Goal: Information Seeking & Learning: Learn about a topic

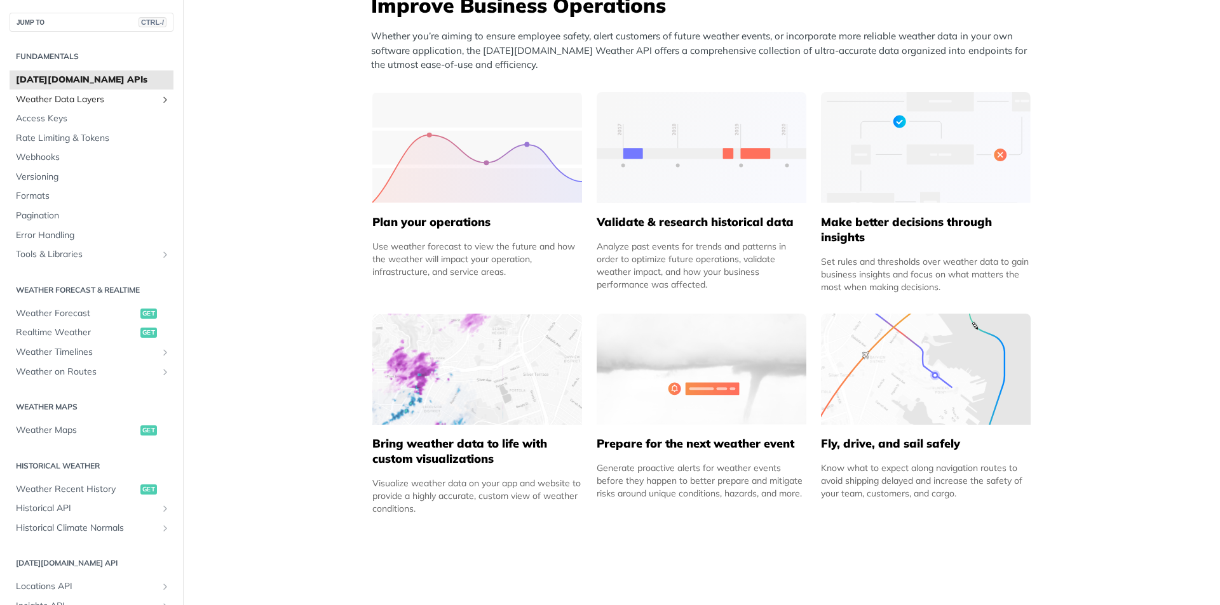
click at [83, 104] on span "Weather Data Layers" at bounding box center [86, 99] width 141 height 13
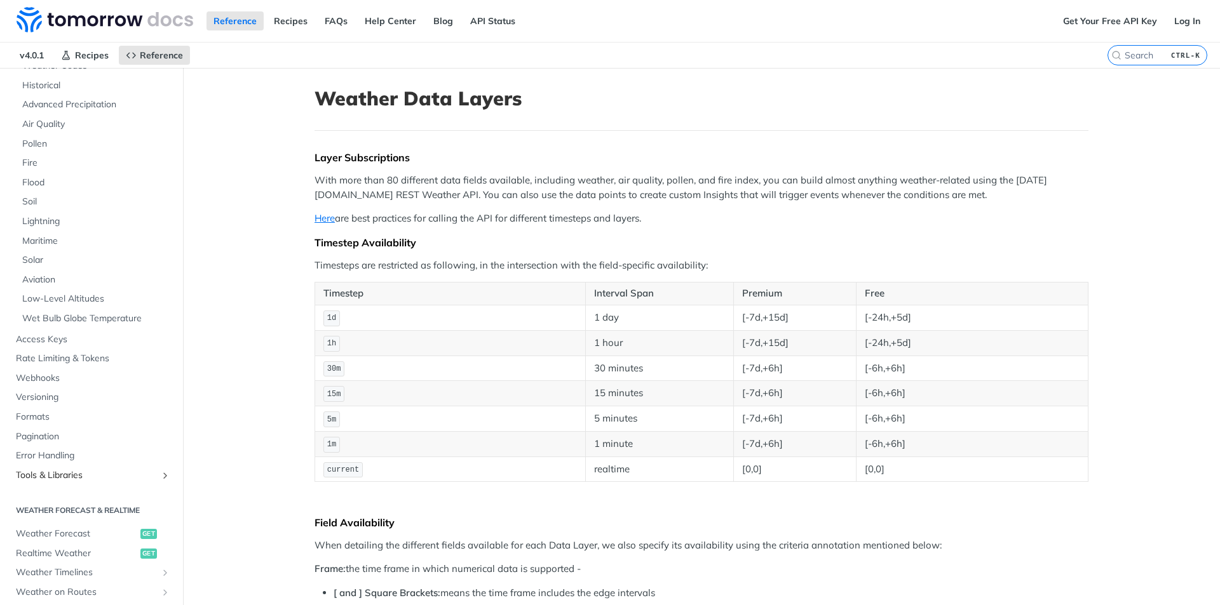
scroll to position [191, 0]
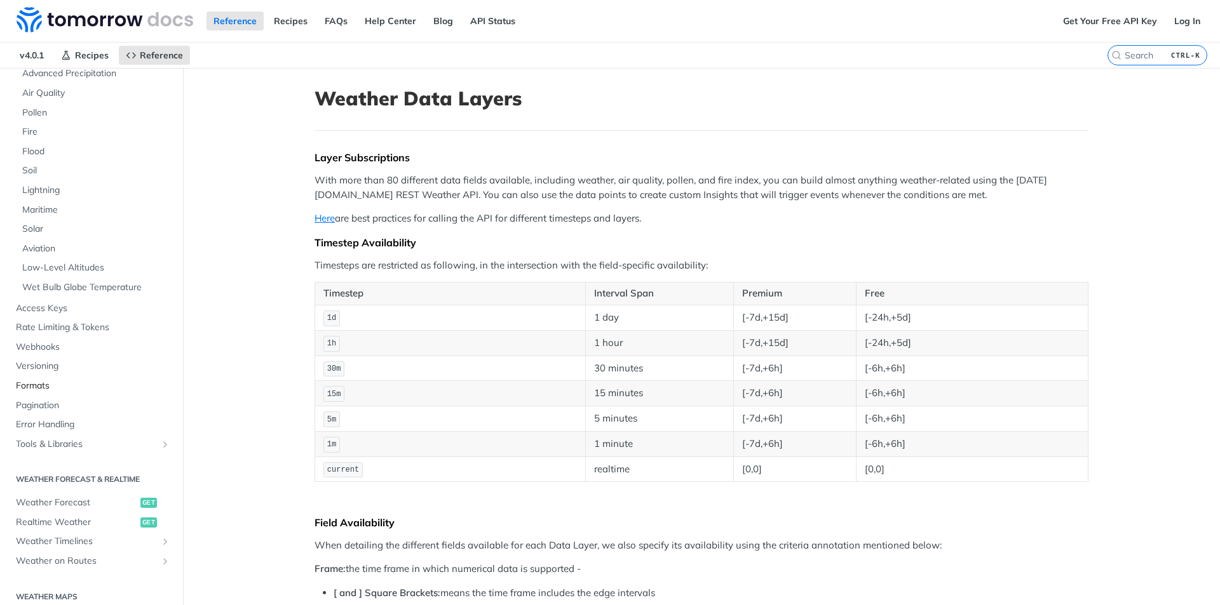
click at [32, 386] on span "Formats" at bounding box center [93, 386] width 154 height 13
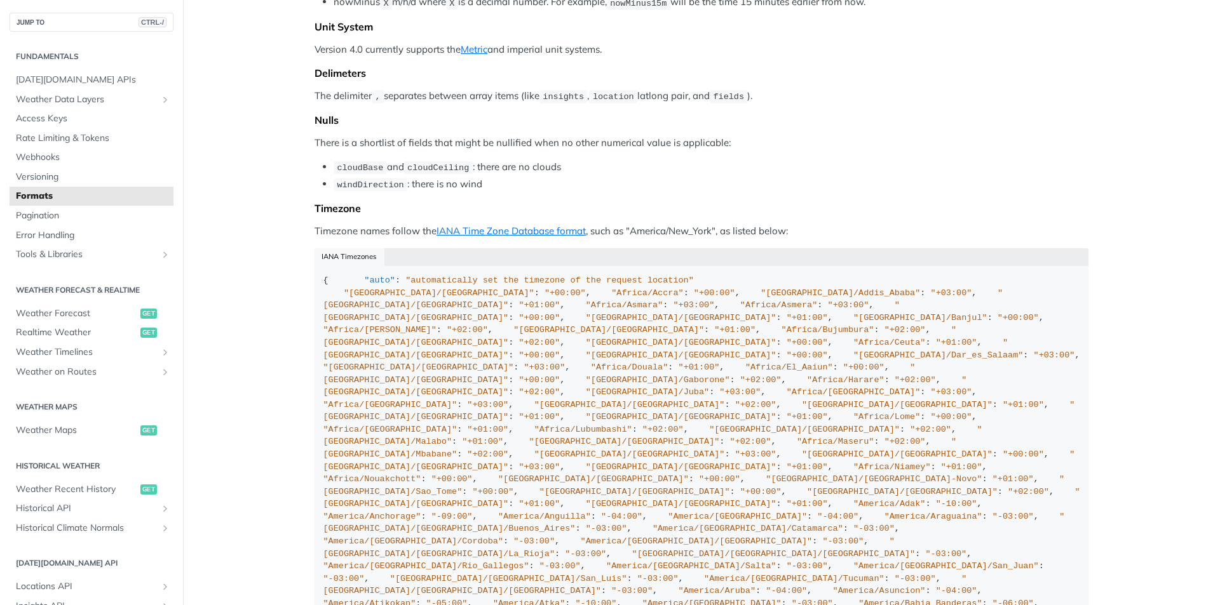
scroll to position [826, 0]
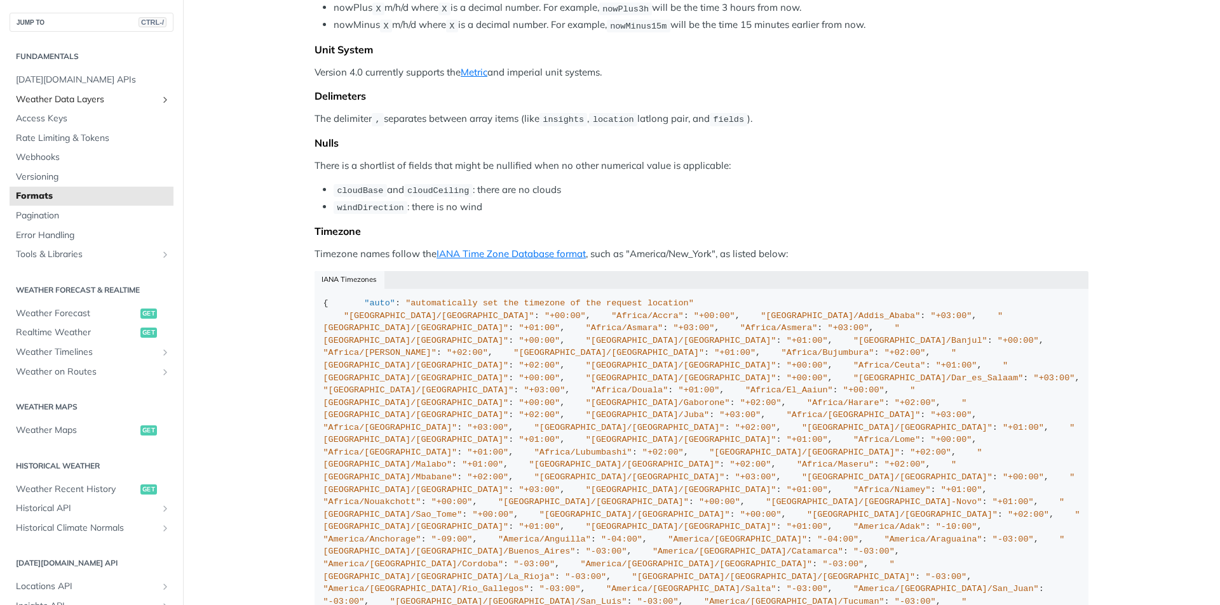
click at [64, 100] on span "Weather Data Layers" at bounding box center [86, 99] width 141 height 13
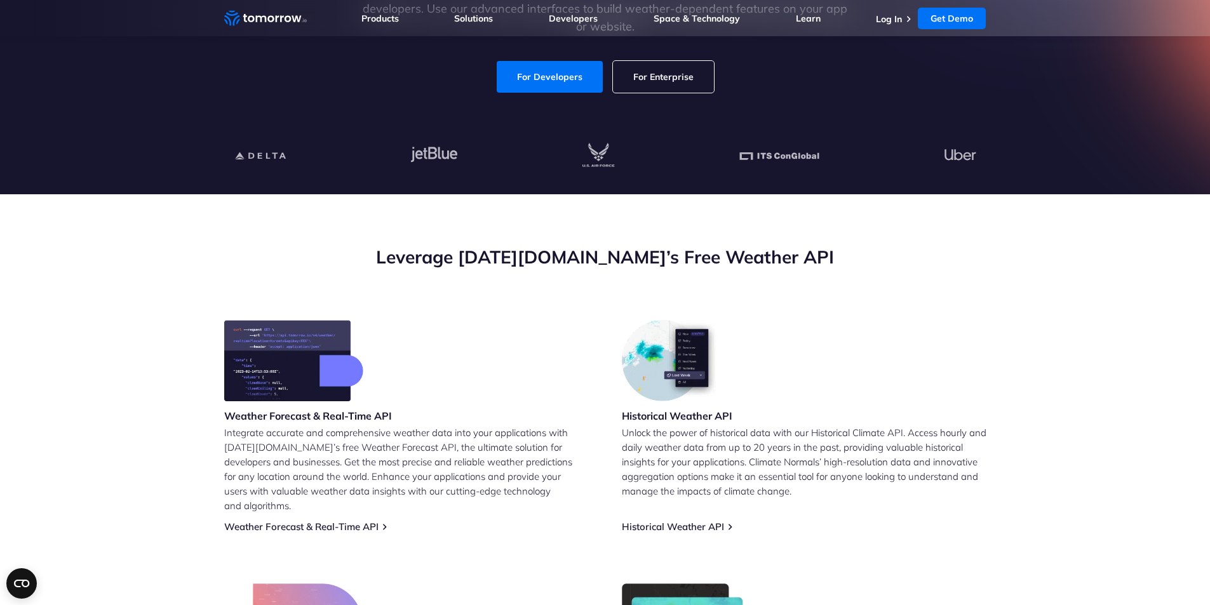
scroll to position [191, 0]
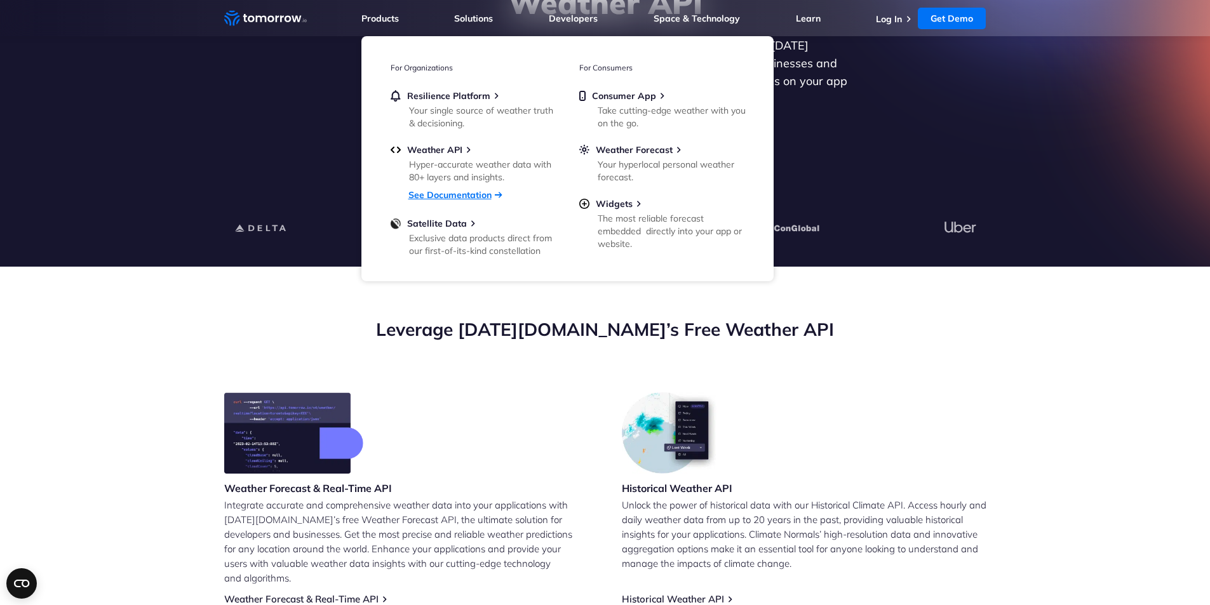
click at [448, 198] on link "See Documentation" at bounding box center [450, 194] width 83 height 11
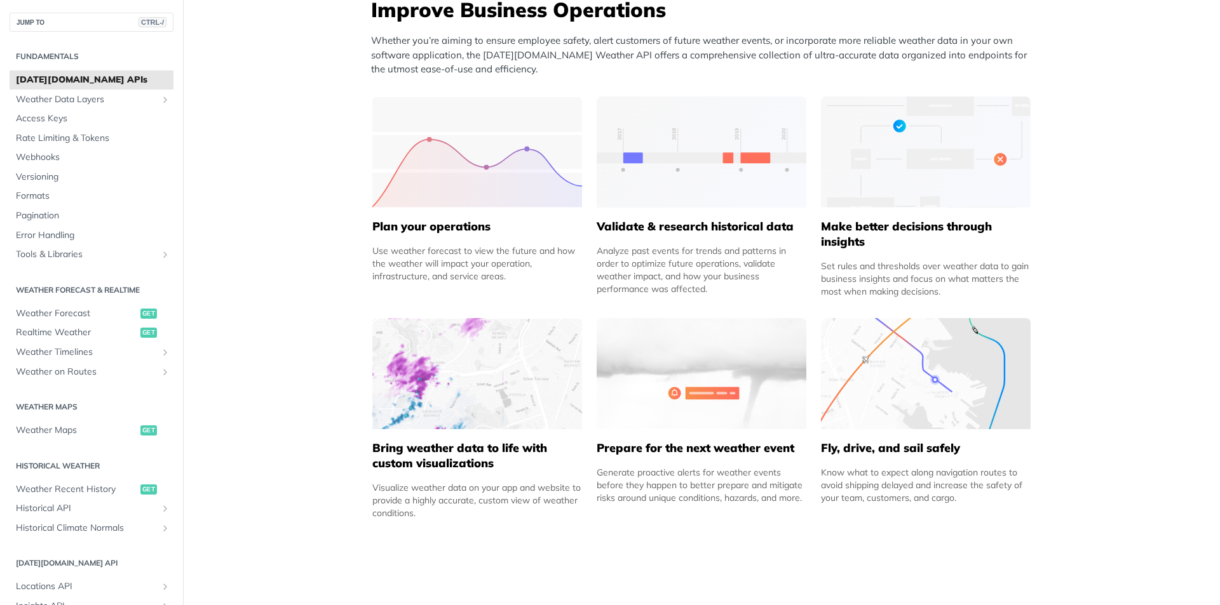
scroll to position [532, 0]
click at [60, 433] on span "Weather Maps" at bounding box center [76, 430] width 121 height 13
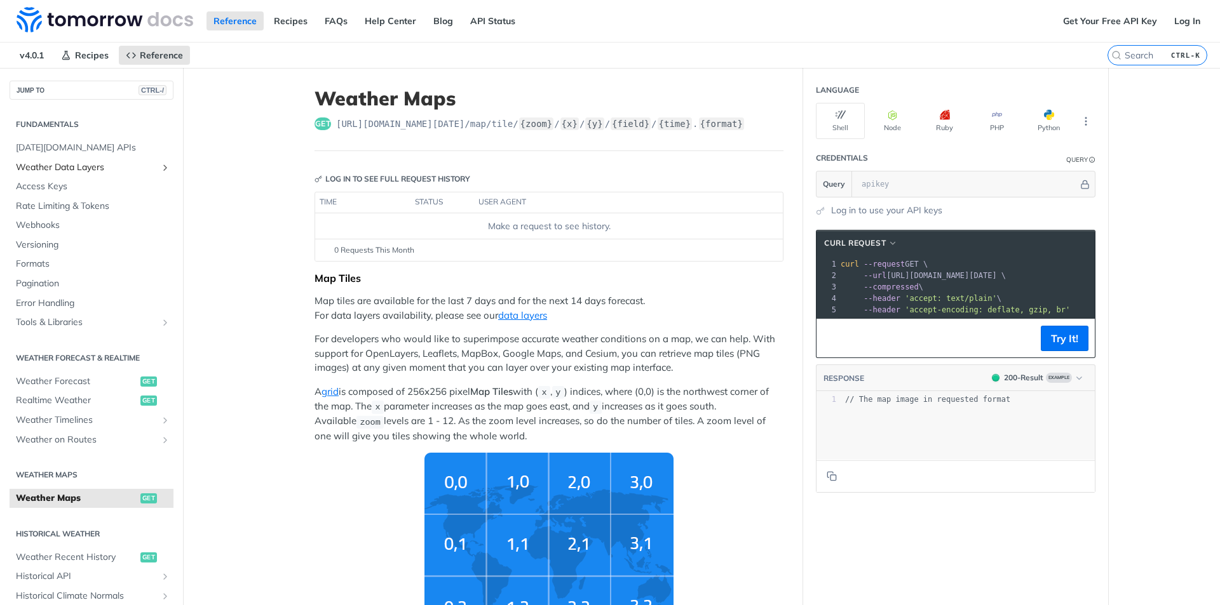
click at [55, 172] on span "Weather Data Layers" at bounding box center [86, 167] width 141 height 13
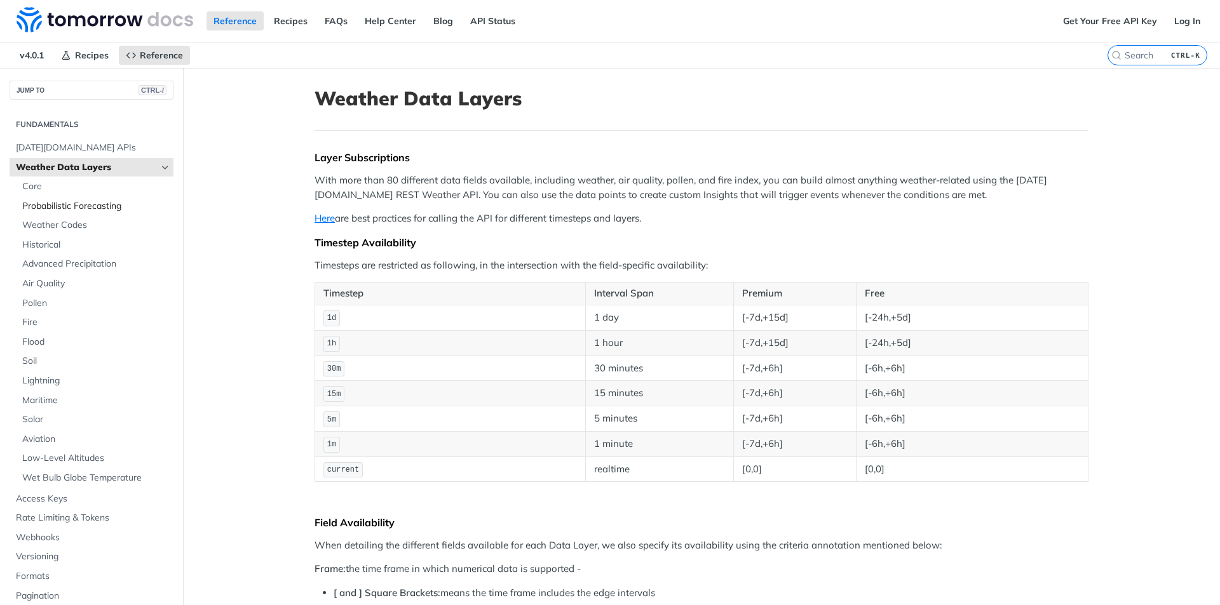
click at [68, 206] on span "Probabilistic Forecasting" at bounding box center [96, 206] width 148 height 13
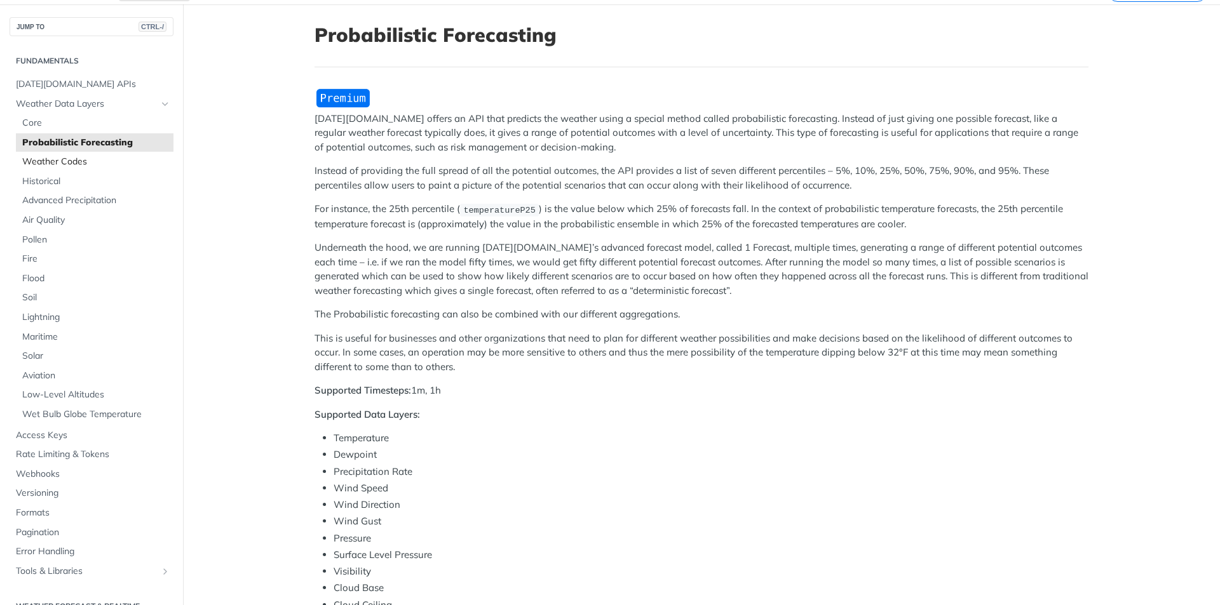
click at [59, 161] on span "Weather Codes" at bounding box center [96, 162] width 148 height 13
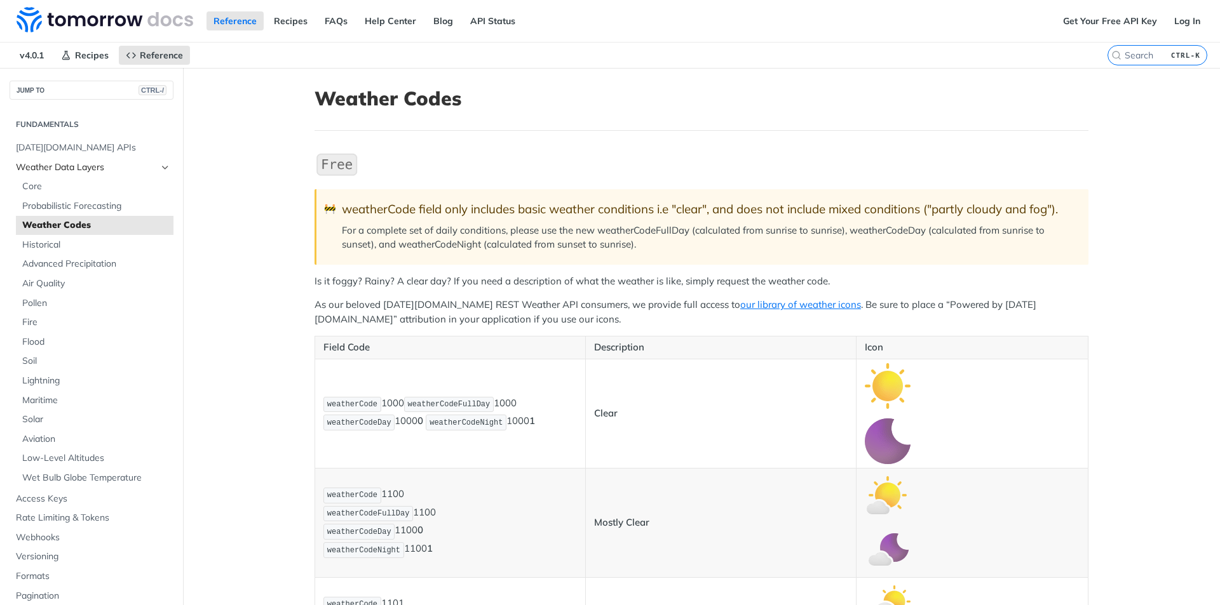
click at [74, 168] on span "Weather Data Layers" at bounding box center [86, 167] width 141 height 13
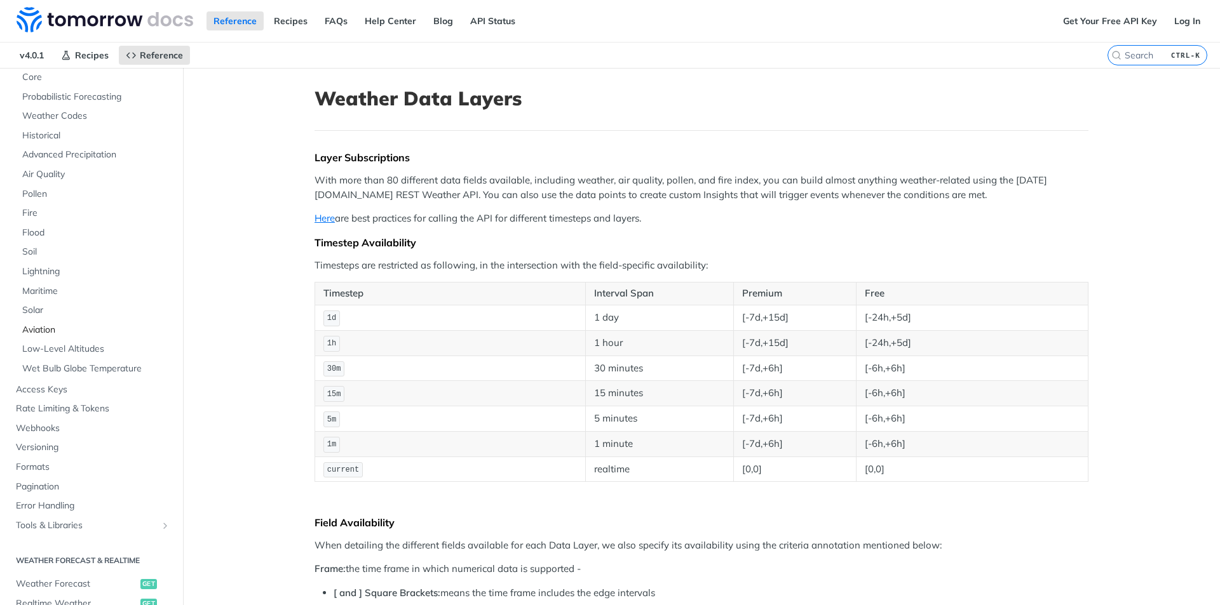
scroll to position [127, 0]
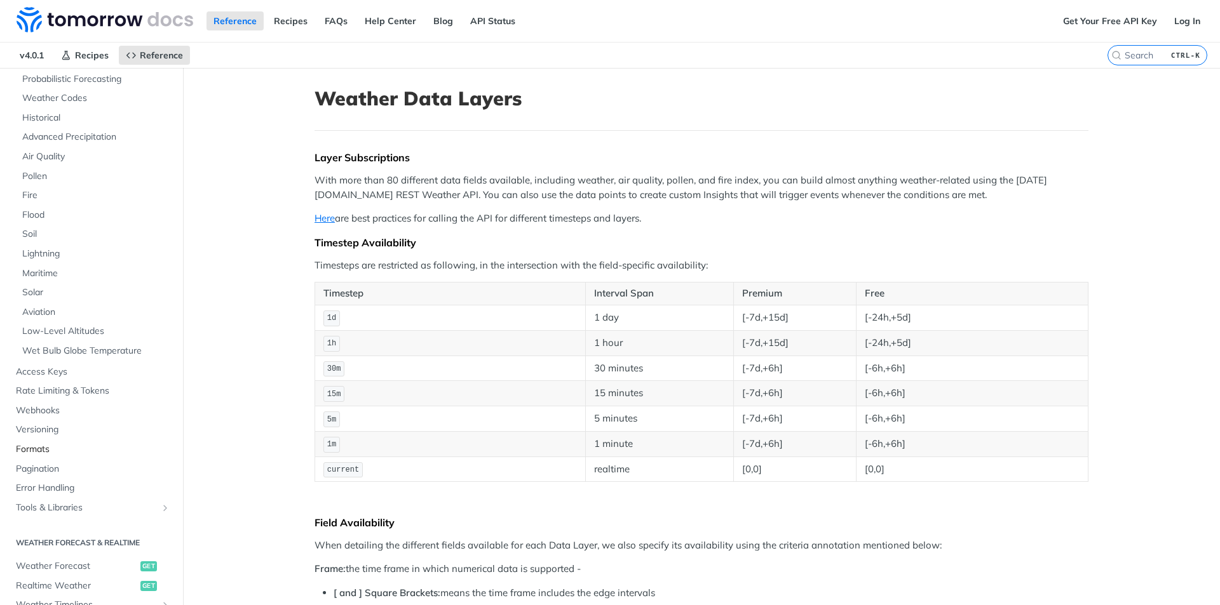
click at [38, 450] on span "Formats" at bounding box center [93, 449] width 154 height 13
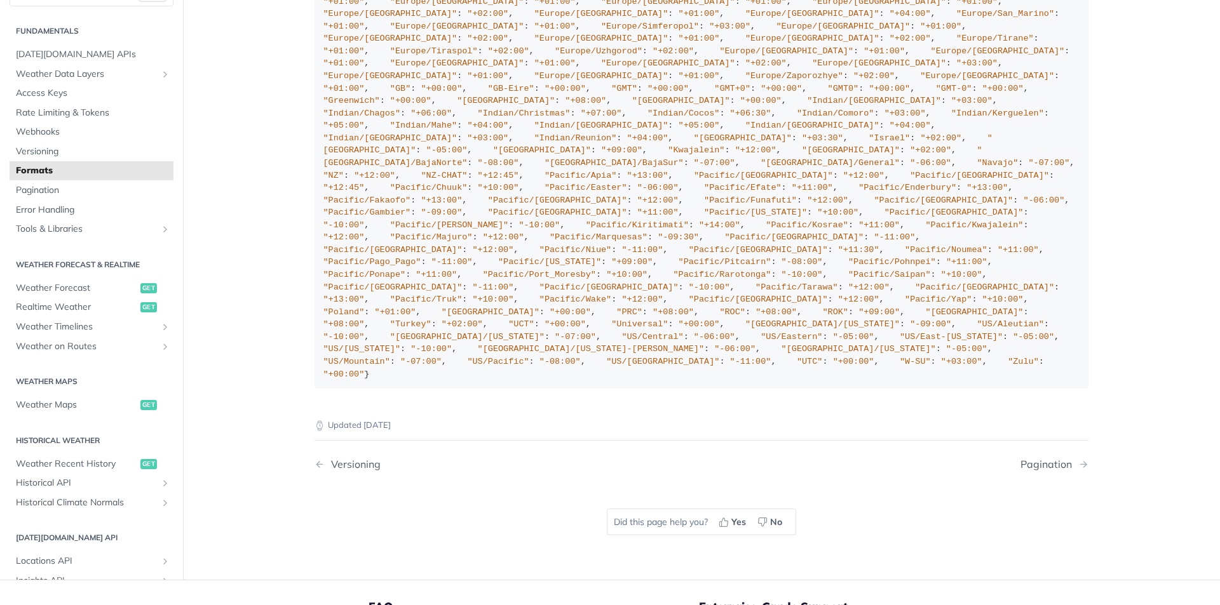
scroll to position [3177, 0]
click at [58, 81] on span "Weather Data Layers" at bounding box center [86, 74] width 141 height 13
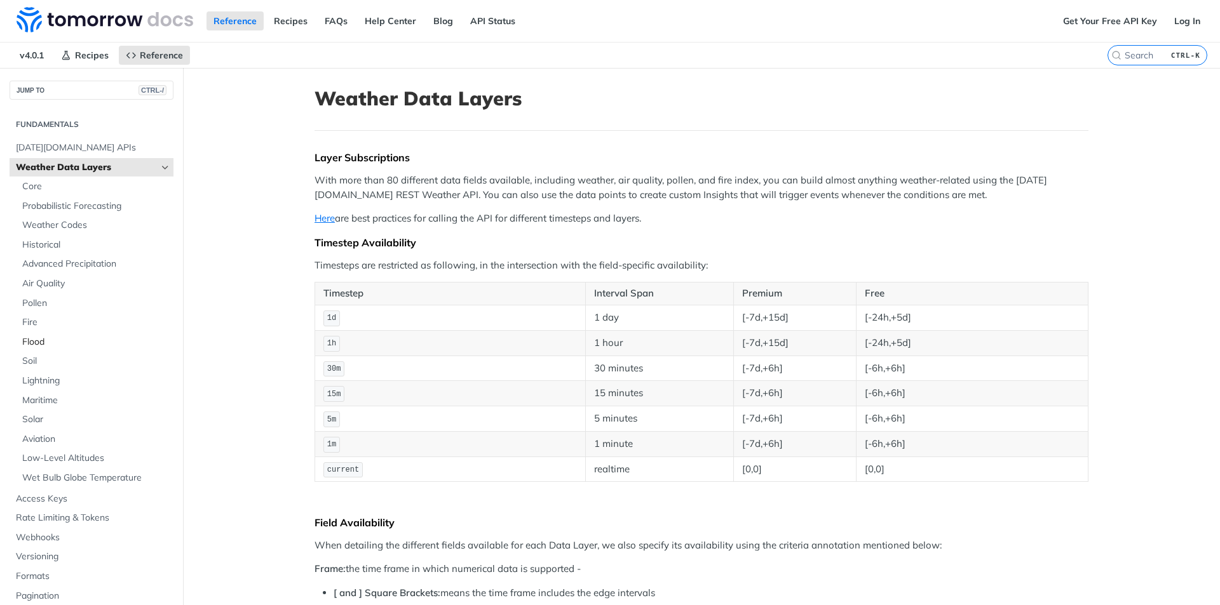
click at [33, 342] on span "Flood" at bounding box center [96, 342] width 148 height 13
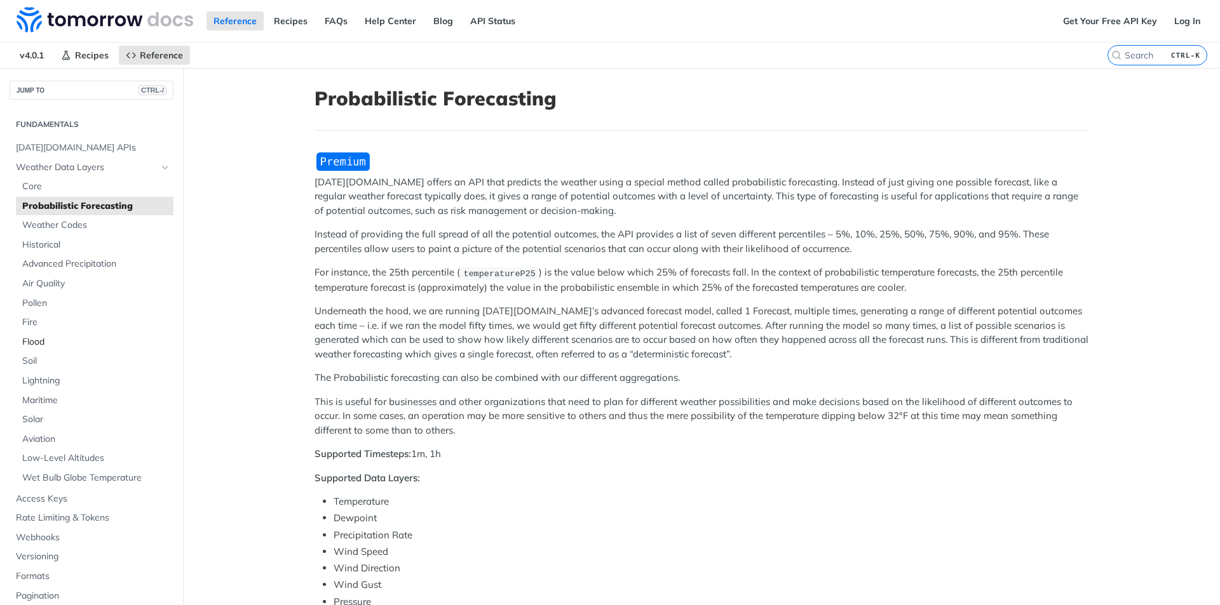
click at [28, 344] on span "Flood" at bounding box center [96, 342] width 148 height 13
